Goal: Transaction & Acquisition: Purchase product/service

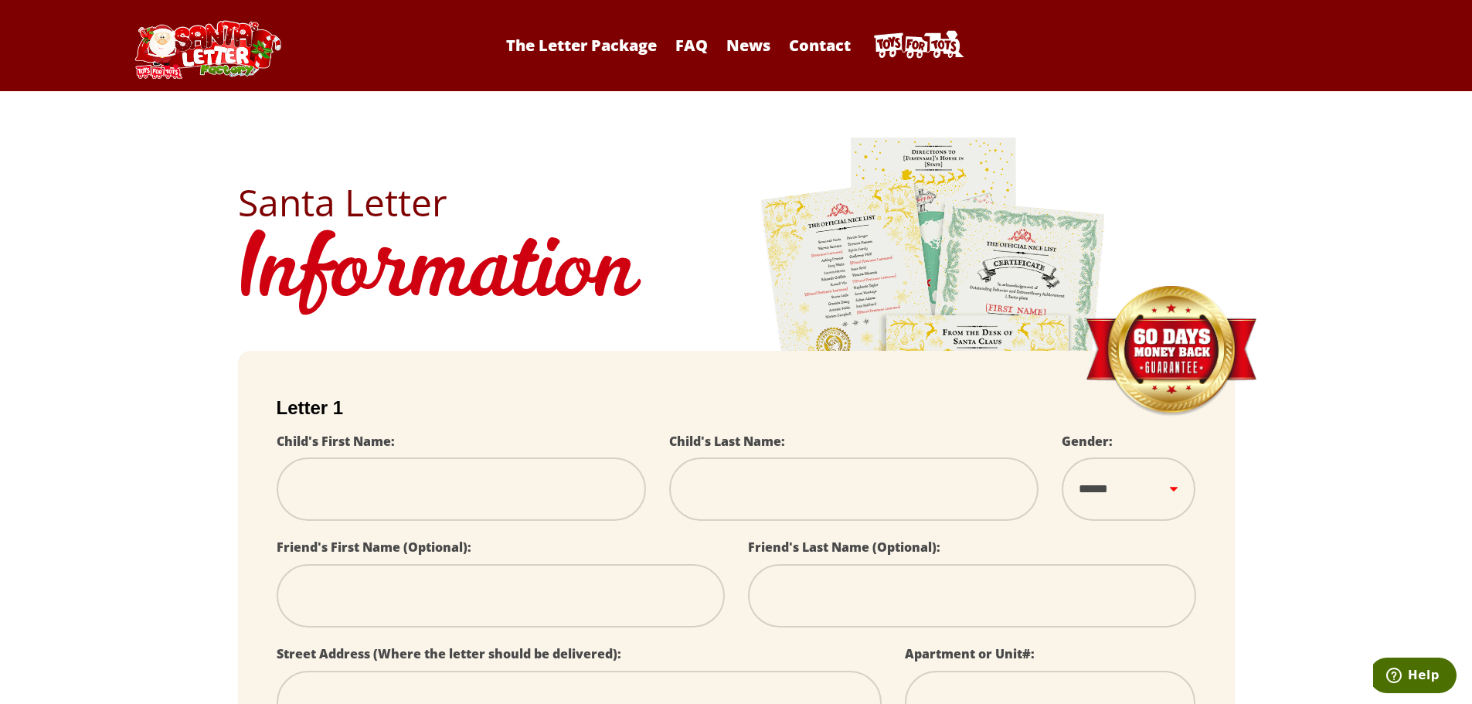
click at [1177, 501] on select "****** *** ****" at bounding box center [1129, 489] width 134 height 63
select select
click at [1177, 501] on select "****** *** ****" at bounding box center [1129, 489] width 134 height 63
select select
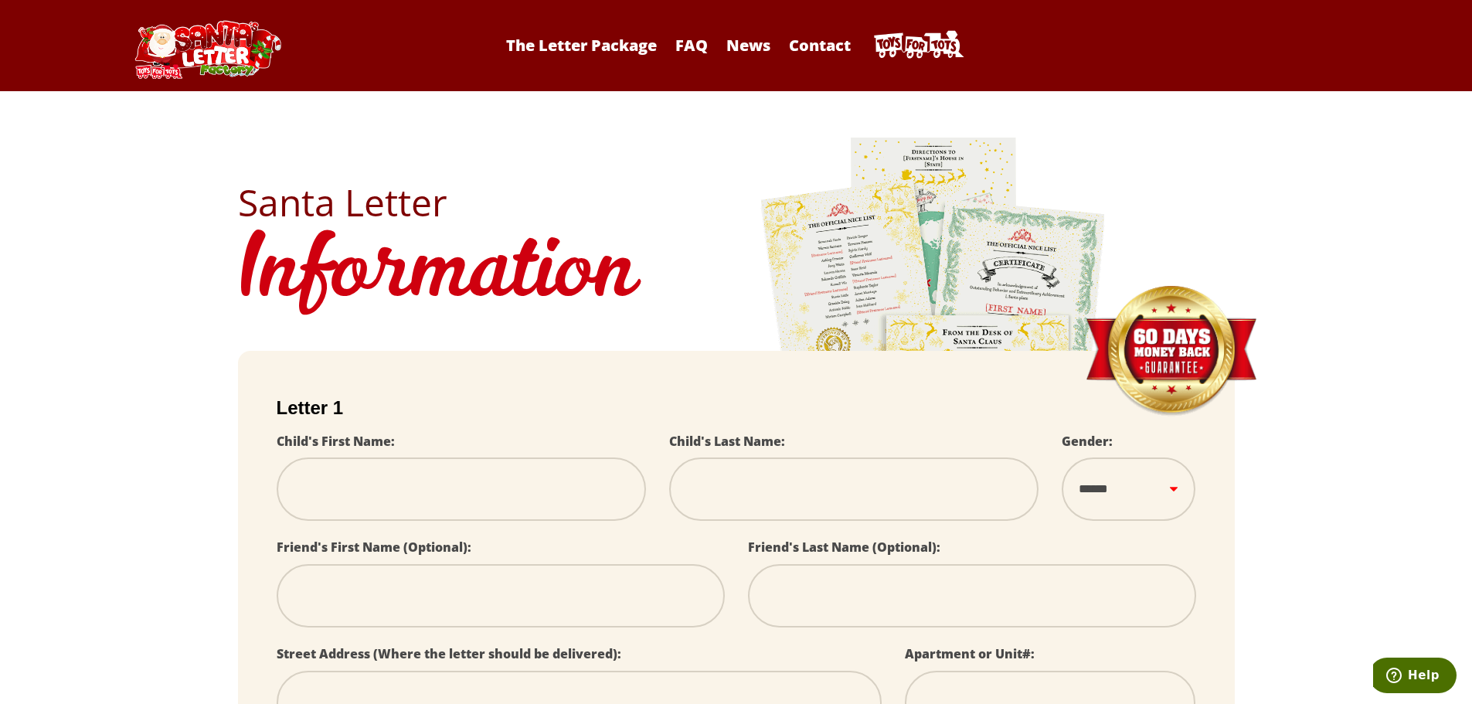
select select
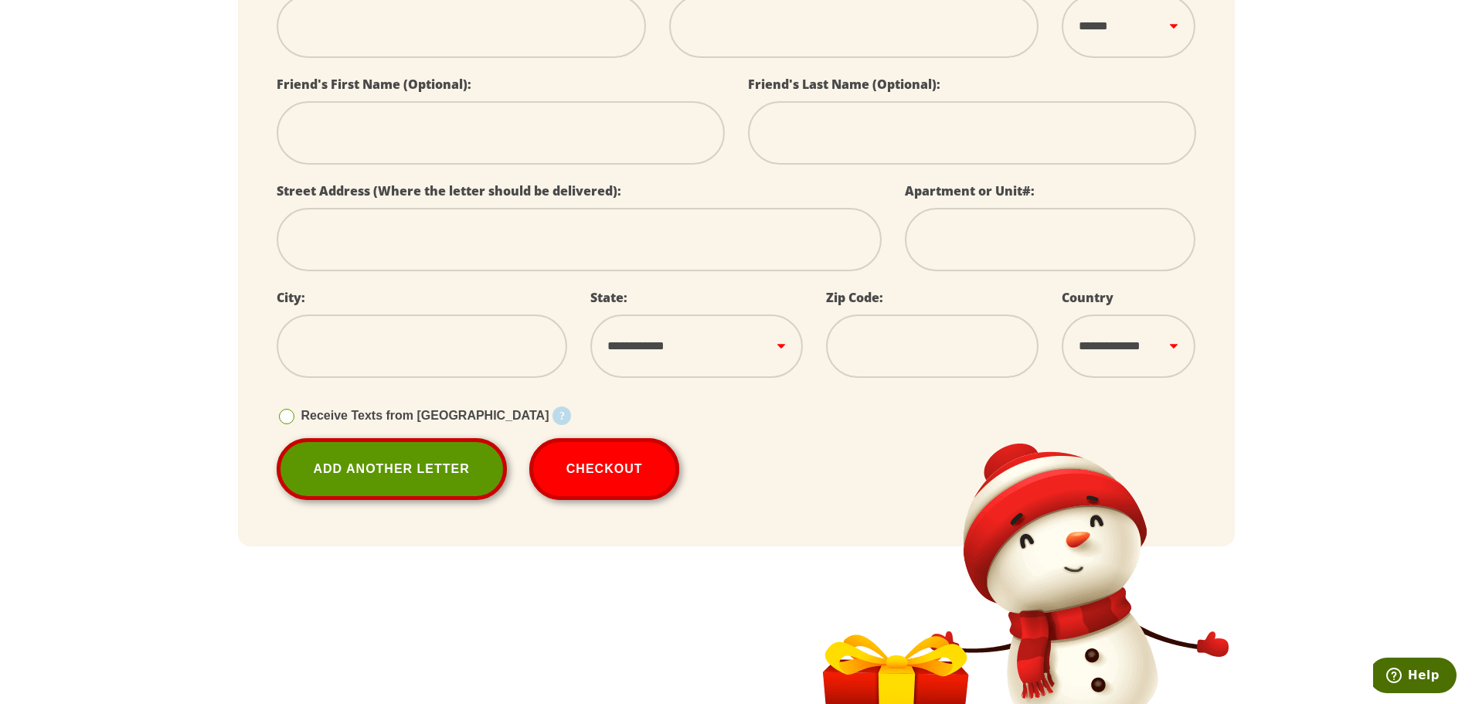
scroll to position [464, 0]
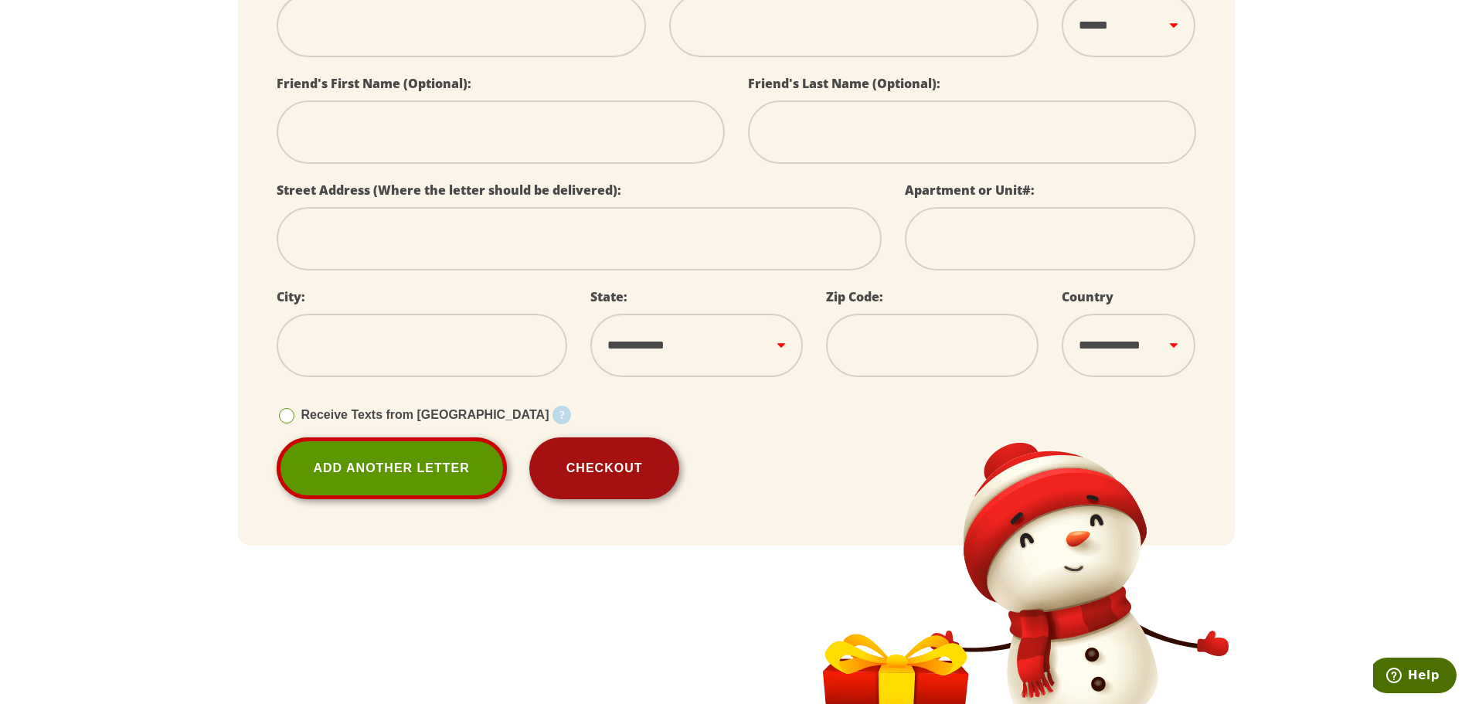
click at [628, 475] on button "Checkout" at bounding box center [604, 468] width 151 height 62
select select
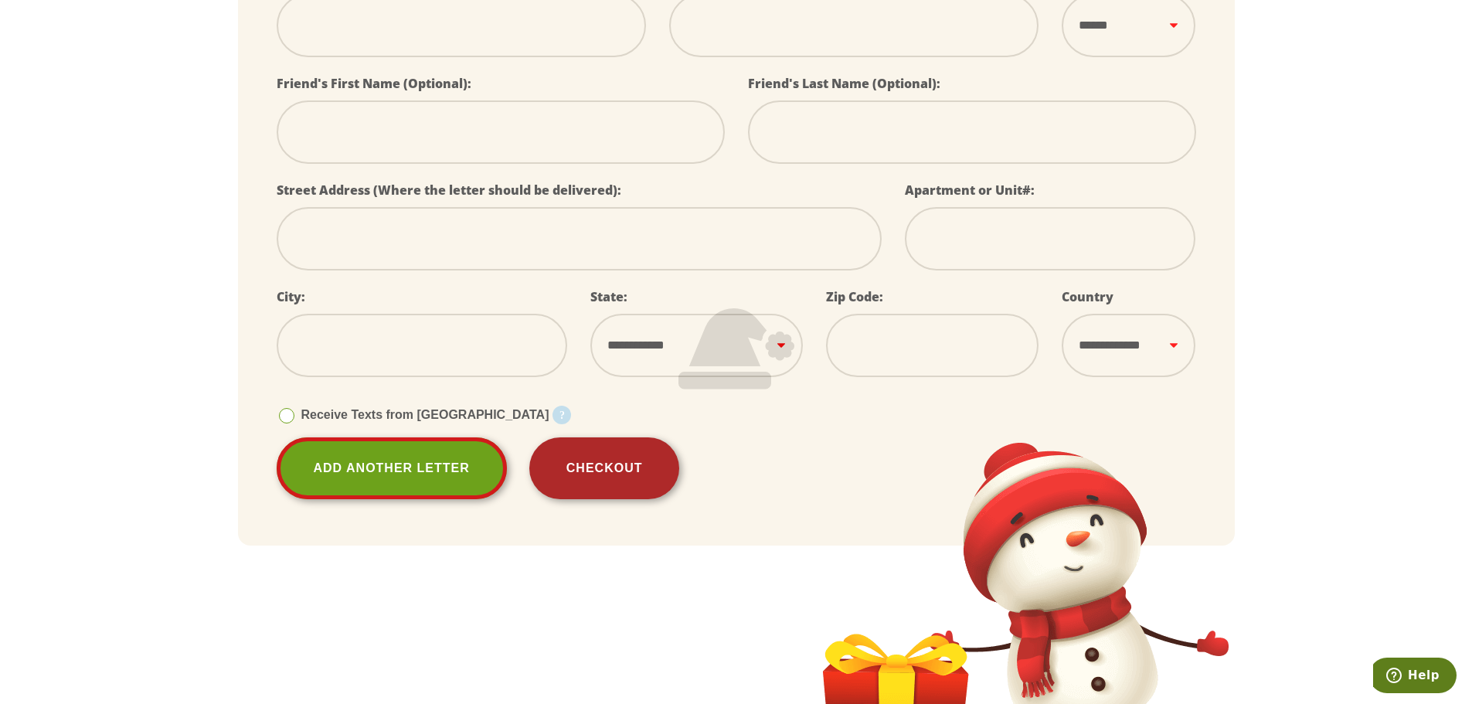
select select
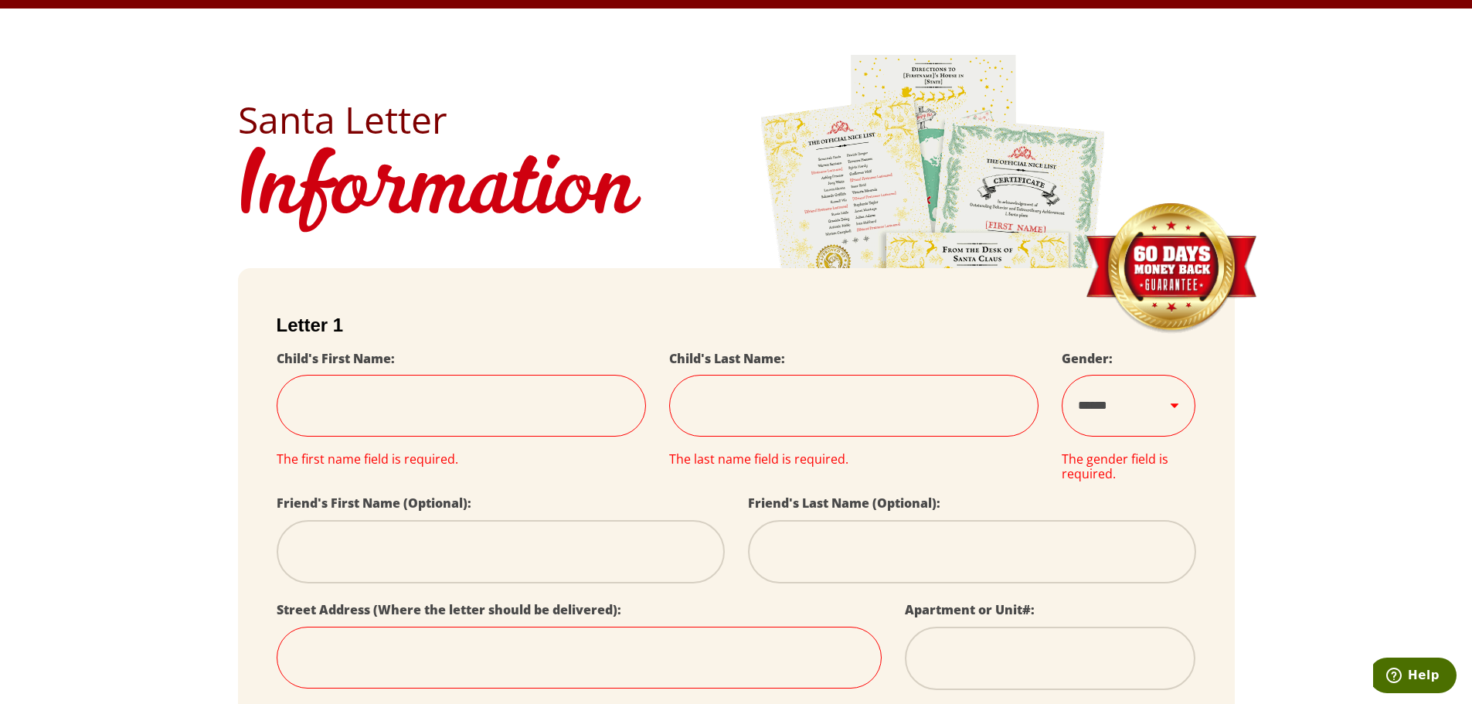
scroll to position [0, 0]
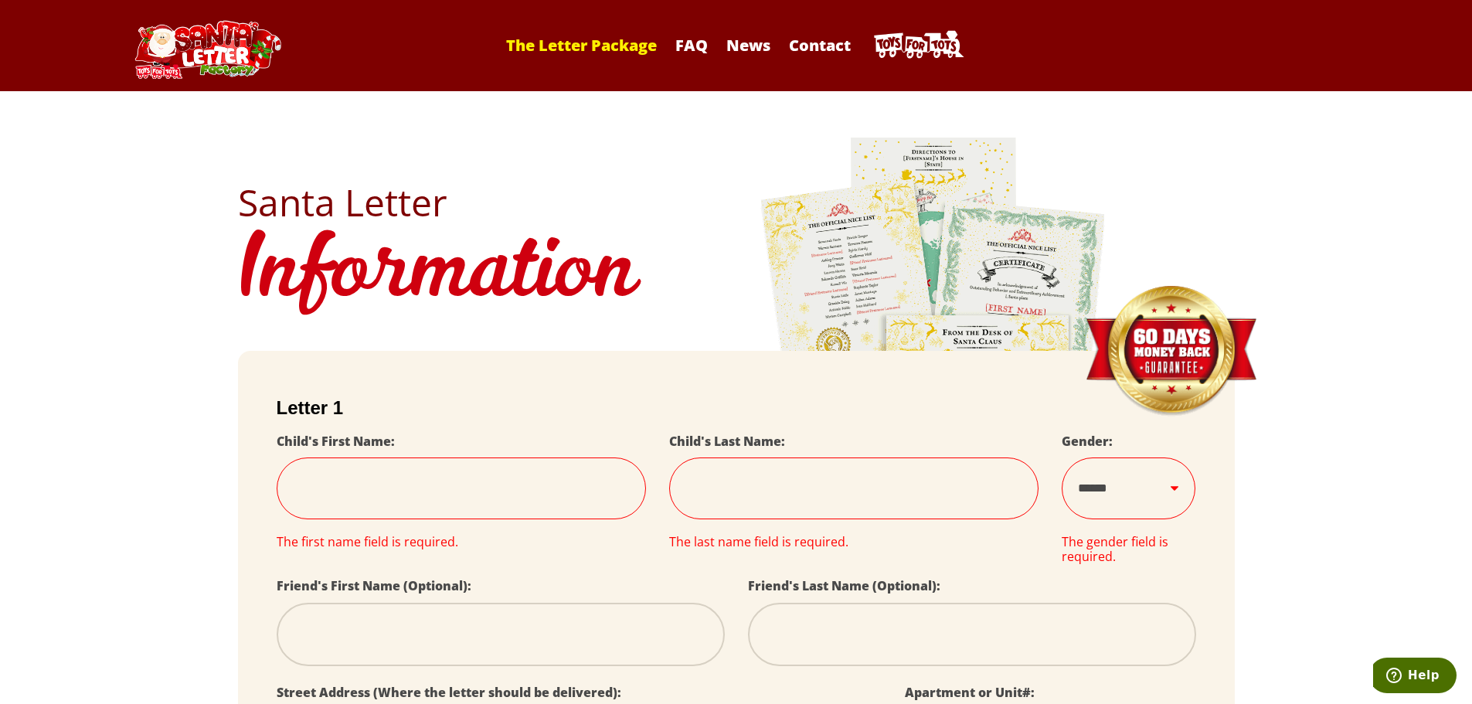
click at [561, 43] on link "The Letter Package" at bounding box center [582, 45] width 166 height 21
select select
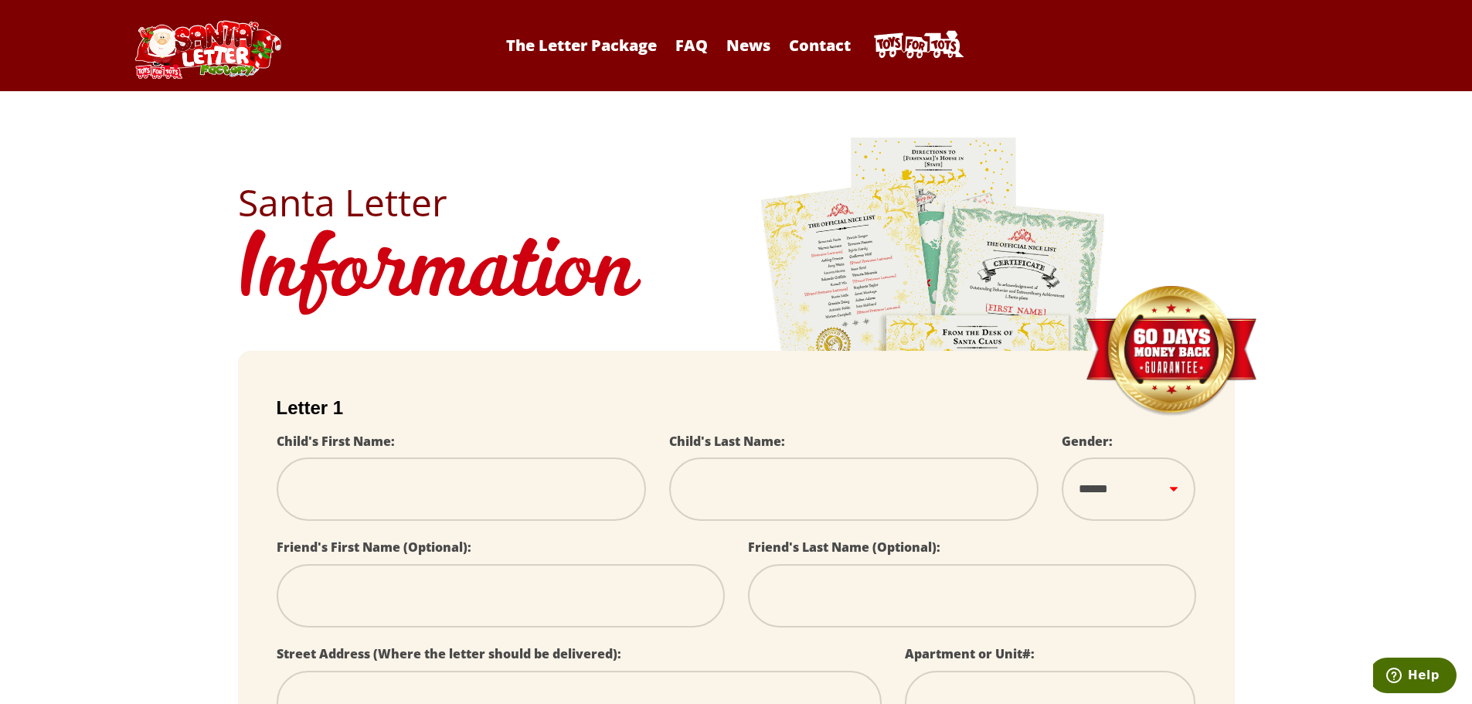
click at [345, 489] on input "text" at bounding box center [461, 489] width 369 height 63
select select
click at [875, 526] on div "Child's Last Name:" at bounding box center [854, 484] width 393 height 107
select select
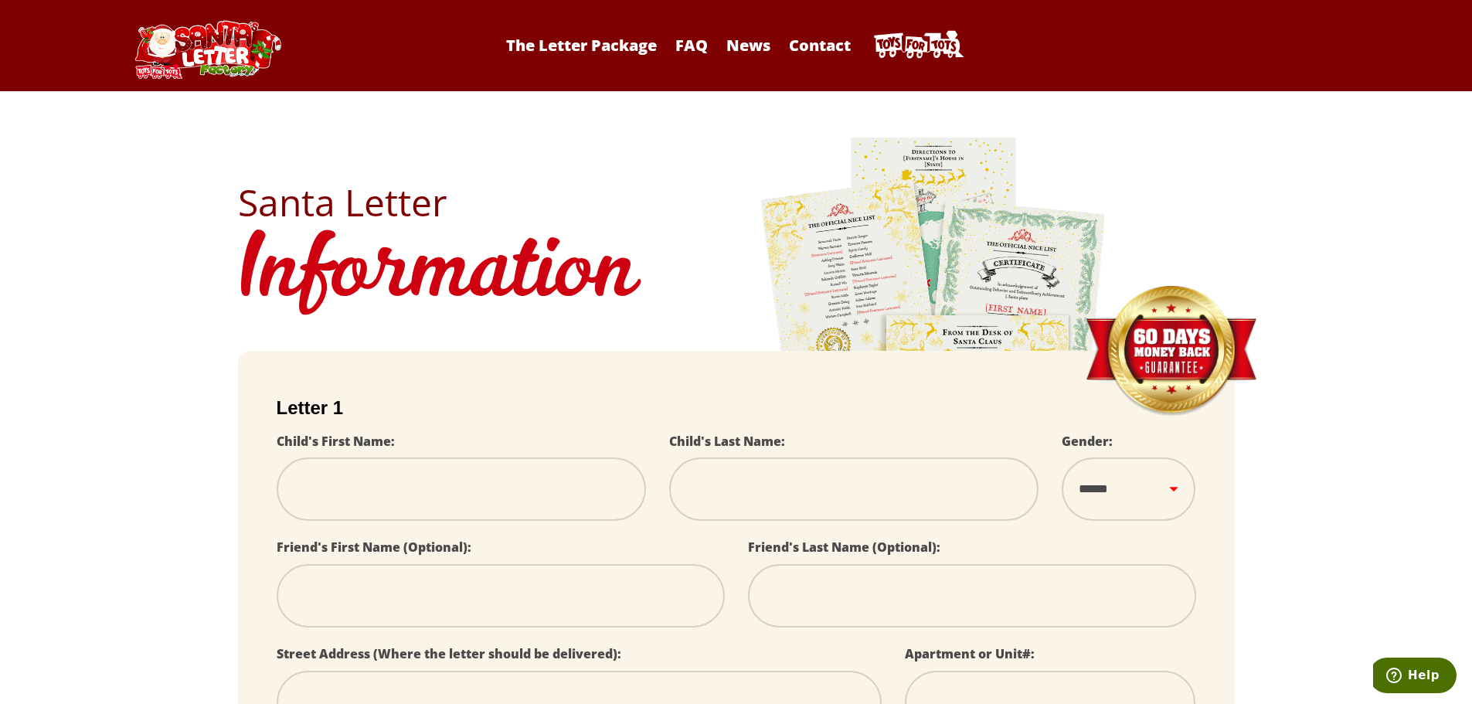
select select
click at [898, 499] on input "text" at bounding box center [853, 489] width 369 height 63
select select
